Goal: Use online tool/utility: Use online tool/utility

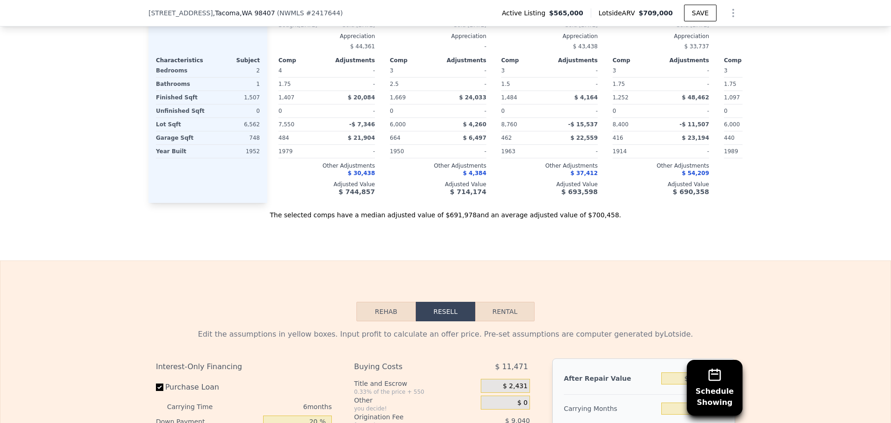
scroll to position [1483, 0]
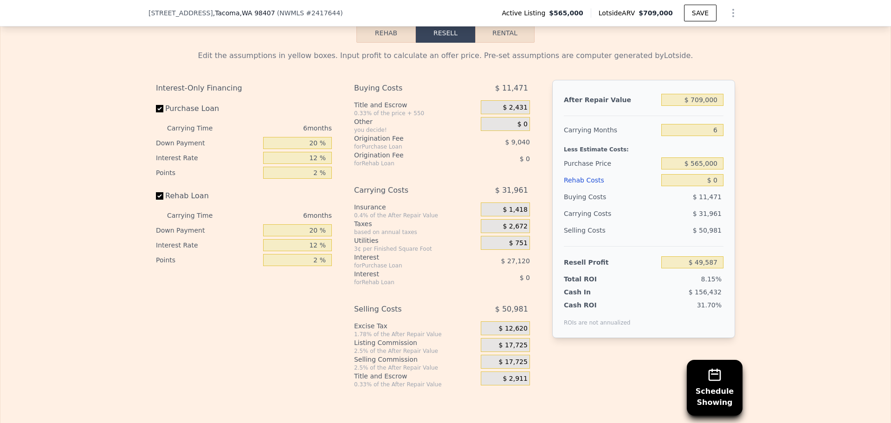
click at [392, 43] on button "Rehab" at bounding box center [386, 33] width 59 height 20
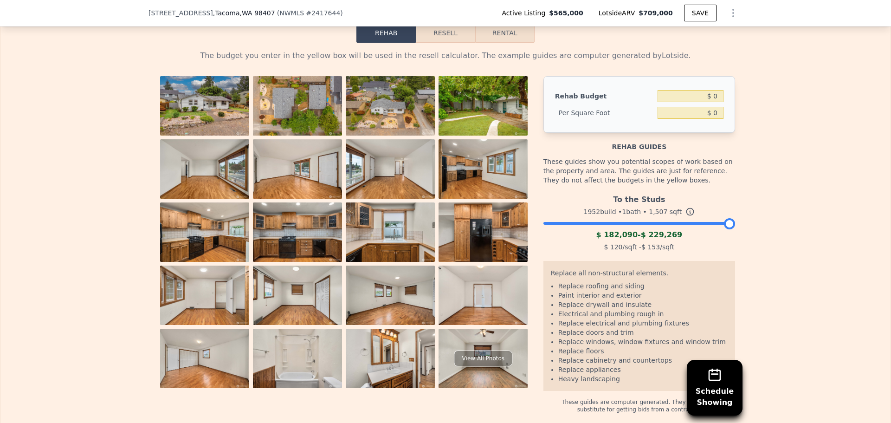
click at [453, 36] on div "Rehab Resell Rental The budget you enter in the yellow box will be used in the …" at bounding box center [445, 218] width 891 height 473
click at [440, 43] on button "Resell" at bounding box center [445, 33] width 59 height 20
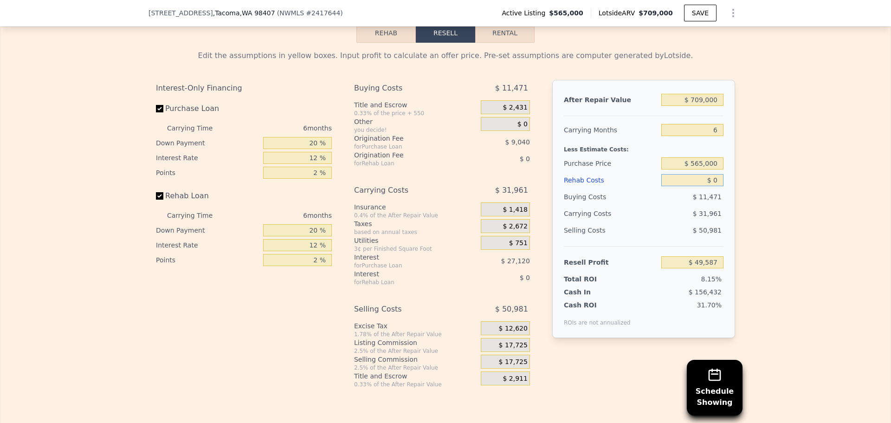
click at [709, 186] on input "$ 0" at bounding box center [693, 180] width 62 height 12
type input "$ 20,000"
type input "$ 28,307"
type input "$ 0"
type input "$ 49,587"
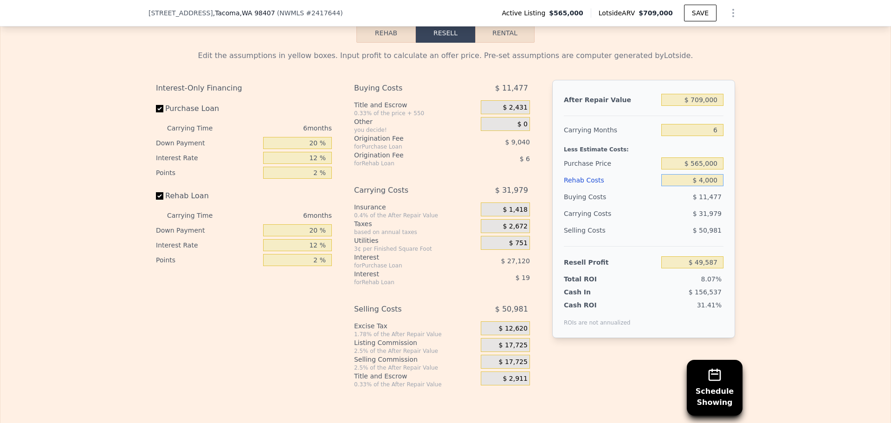
type input "$ 40,000"
type input "$ 7,027"
type input "$ 40,000"
click at [787, 230] on div "Edit the assumptions in yellow boxes. Input profit to calculate an offer price.…" at bounding box center [445, 215] width 891 height 345
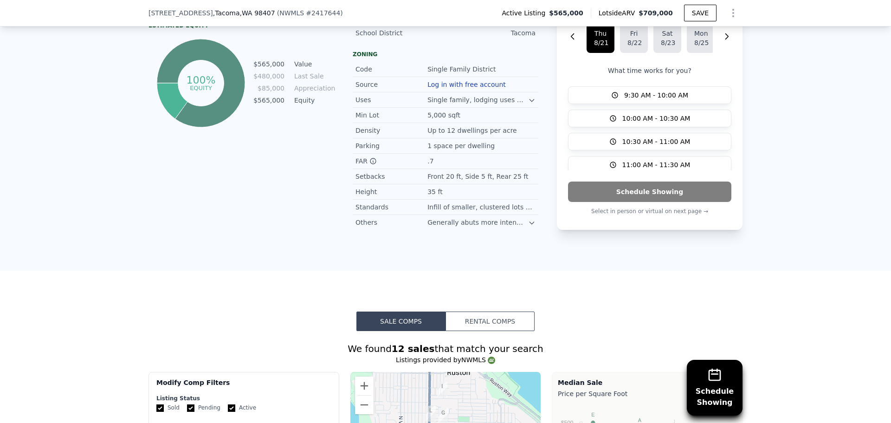
scroll to position [647, 0]
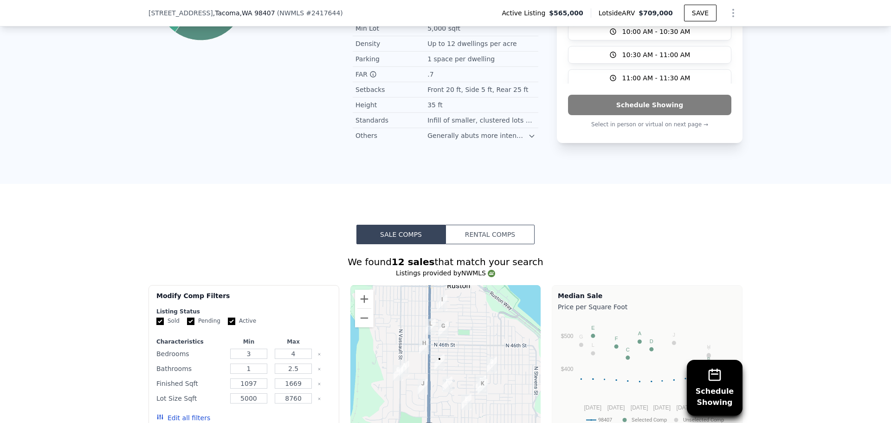
click at [478, 237] on button "Rental Comps" at bounding box center [490, 235] width 89 height 20
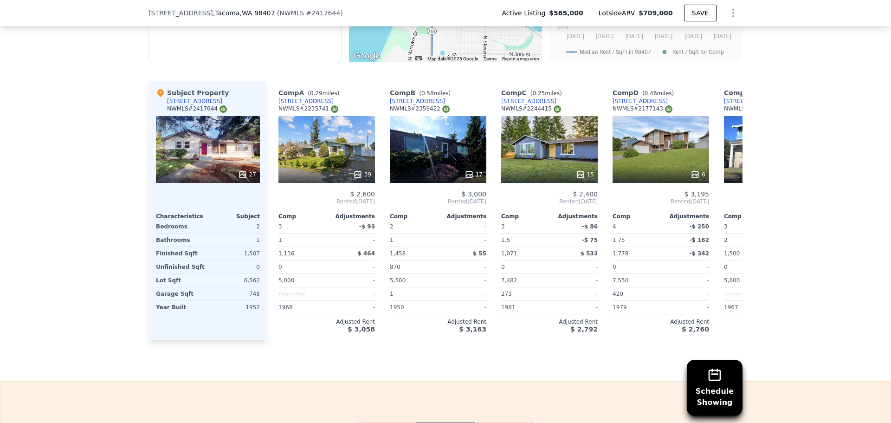
scroll to position [833, 0]
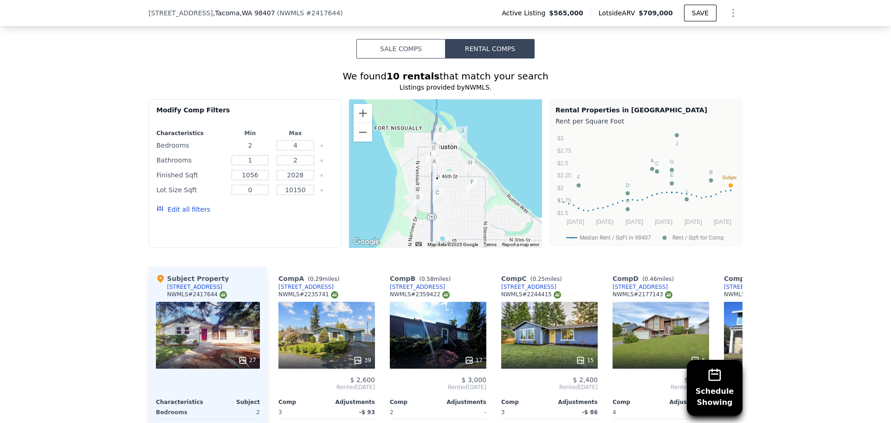
drag, startPoint x: 251, startPoint y: 151, endPoint x: 242, endPoint y: 154, distance: 9.3
click at [242, 150] on input "2" at bounding box center [251, 145] width 38 height 10
type input "3"
drag, startPoint x: 253, startPoint y: 163, endPoint x: 234, endPoint y: 170, distance: 20.0
click at [234, 165] on input "1" at bounding box center [251, 160] width 38 height 10
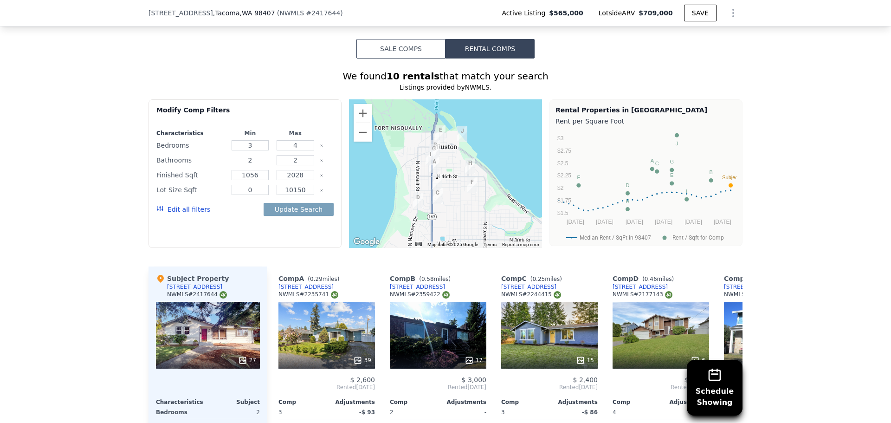
type input "2"
drag, startPoint x: 302, startPoint y: 152, endPoint x: 278, endPoint y: 155, distance: 24.4
click at [278, 150] on input "4" at bounding box center [296, 145] width 38 height 10
type input "3"
drag, startPoint x: 134, startPoint y: 230, endPoint x: 149, endPoint y: 225, distance: 15.3
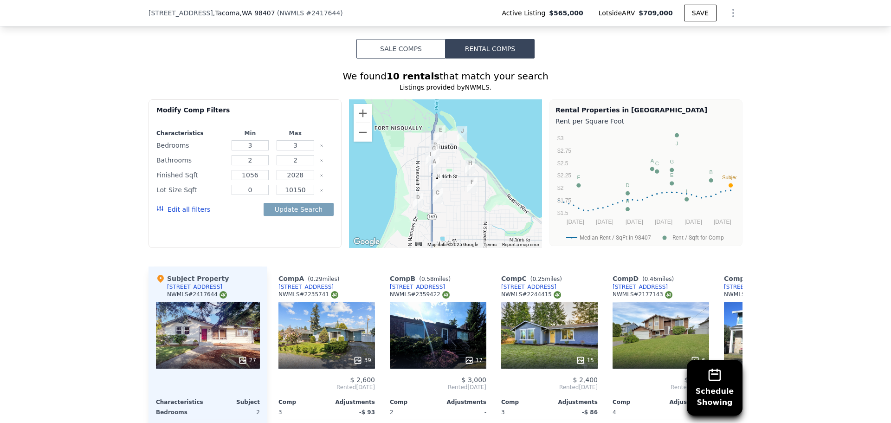
click at [135, 230] on div "Schedule Showing We found 10 rentals that match your search Listings provided b…" at bounding box center [445, 293] width 891 height 468
drag, startPoint x: 306, startPoint y: 182, endPoint x: 272, endPoint y: 187, distance: 34.2
click at [275, 182] on div "2028" at bounding box center [296, 175] width 42 height 13
type input "1700"
click at [299, 216] on button "Update Search" at bounding box center [299, 209] width 70 height 13
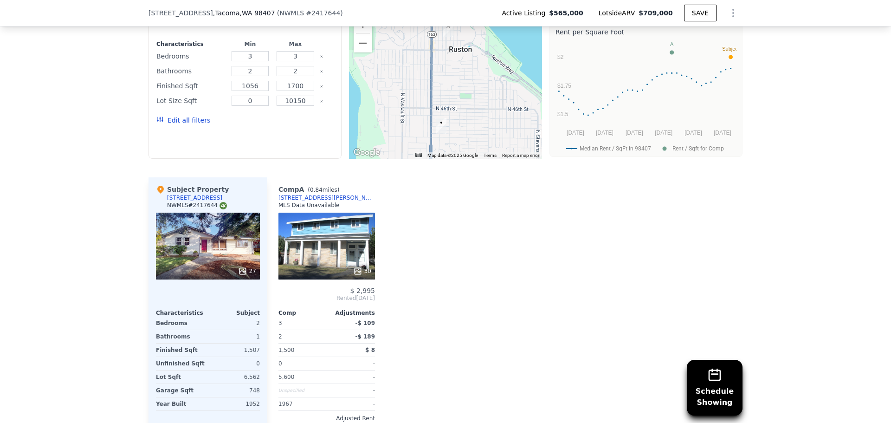
scroll to position [925, 0]
